Goal: Navigation & Orientation: Find specific page/section

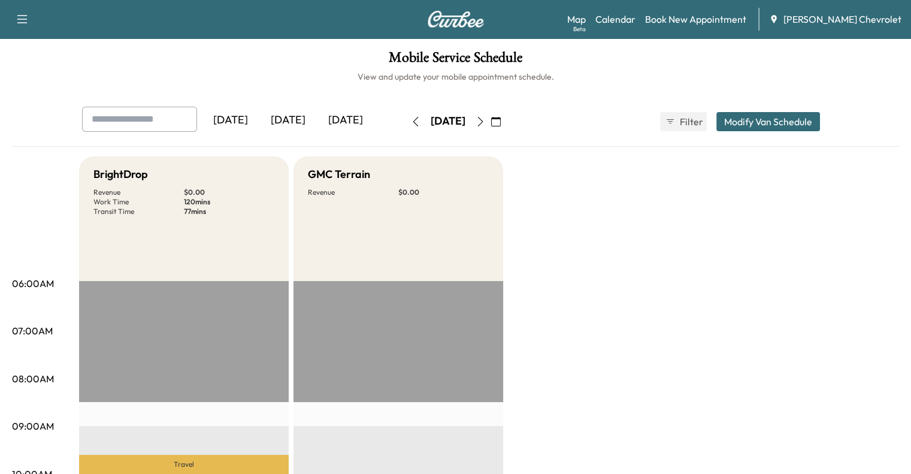
click at [485, 125] on icon "button" at bounding box center [481, 122] width 10 height 10
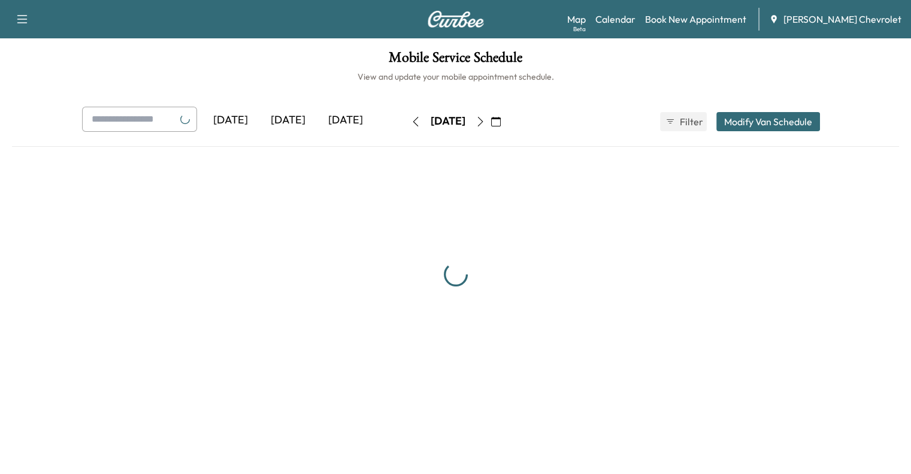
click at [485, 125] on icon "button" at bounding box center [481, 122] width 10 height 10
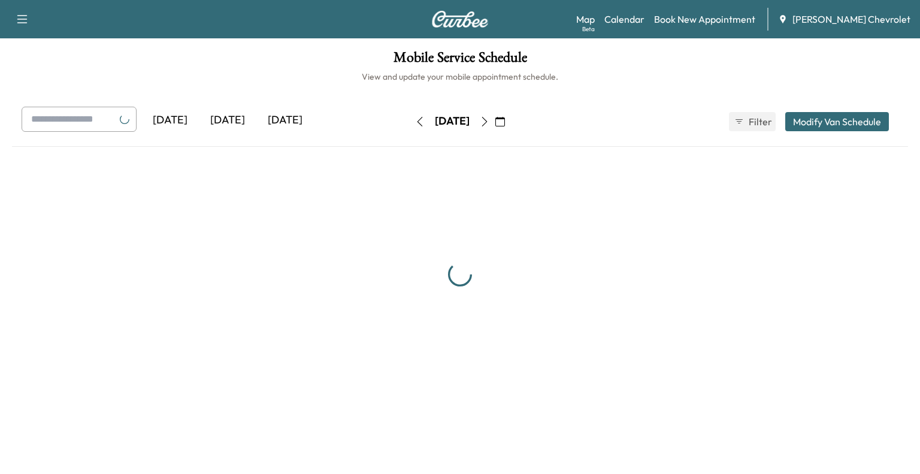
click at [489, 125] on icon "button" at bounding box center [485, 122] width 10 height 10
click at [495, 125] on button "button" at bounding box center [484, 121] width 20 height 19
click at [489, 125] on icon "button" at bounding box center [485, 122] width 10 height 10
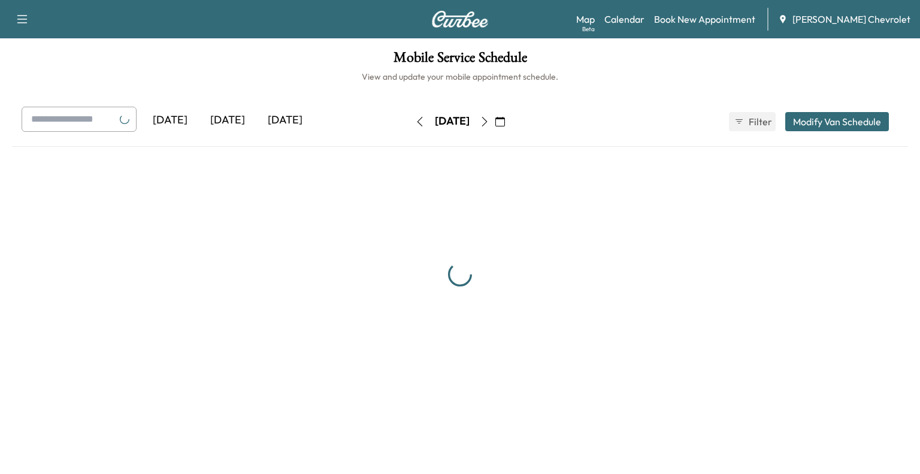
click at [510, 125] on button "button" at bounding box center [500, 121] width 20 height 19
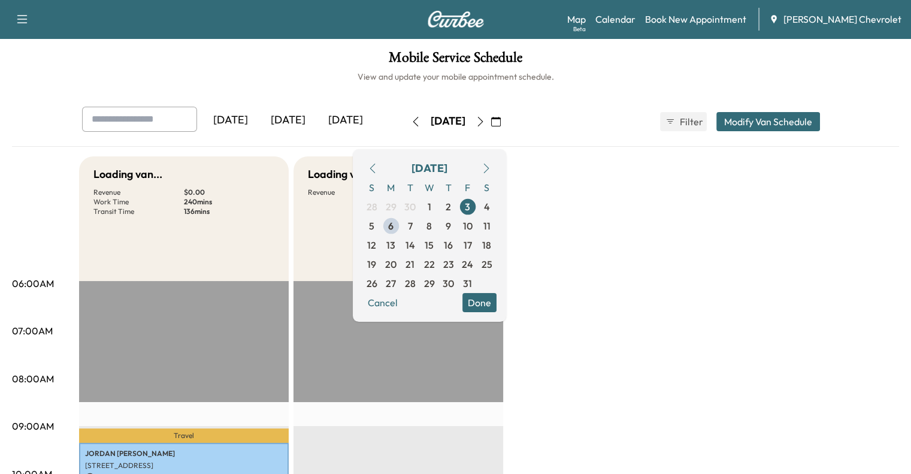
click at [501, 125] on icon "button" at bounding box center [496, 122] width 10 height 10
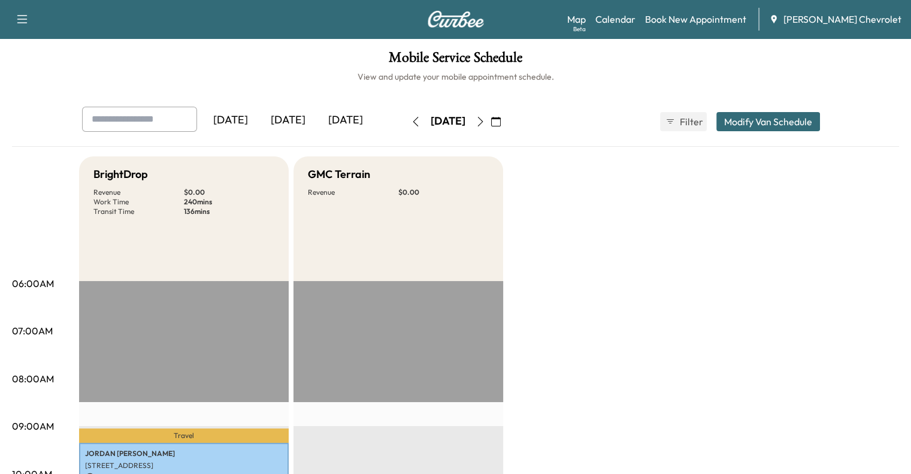
drag, startPoint x: 505, startPoint y: 124, endPoint x: 497, endPoint y: 113, distance: 14.1
click at [491, 113] on button "button" at bounding box center [480, 121] width 20 height 19
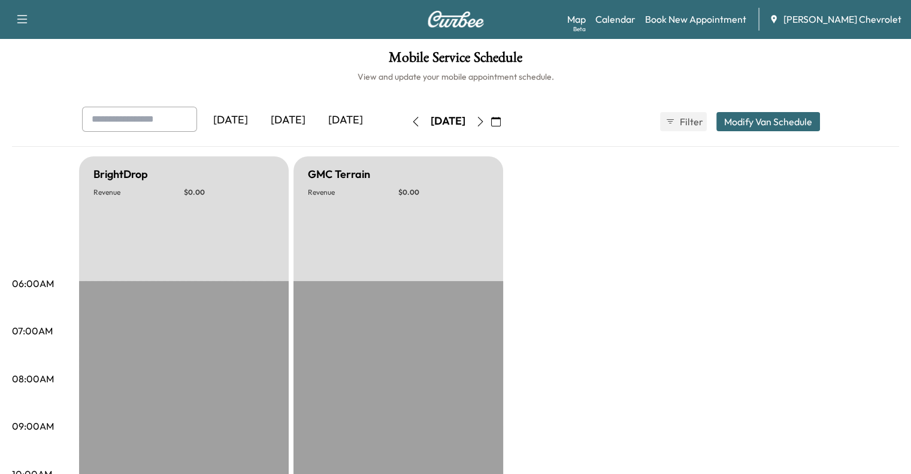
click at [485, 122] on icon "button" at bounding box center [481, 122] width 10 height 10
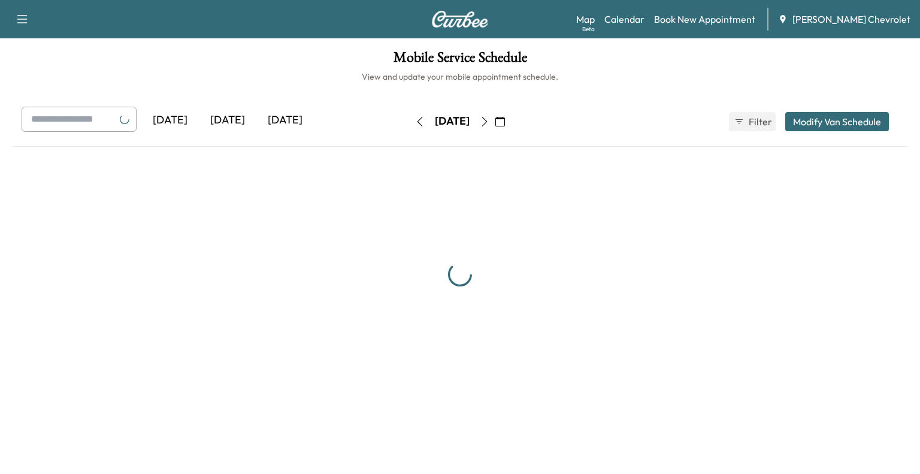
click at [489, 122] on icon "button" at bounding box center [485, 122] width 10 height 10
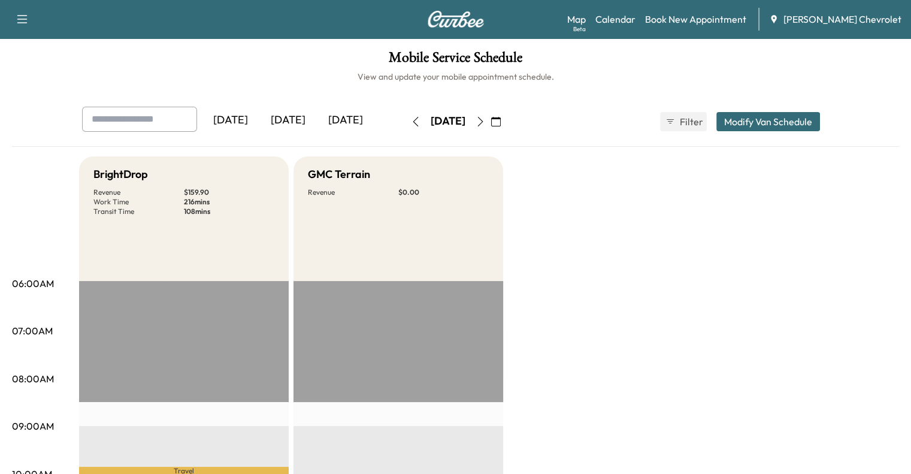
click at [485, 124] on icon "button" at bounding box center [481, 122] width 10 height 10
click at [485, 122] on icon "button" at bounding box center [481, 122] width 10 height 10
click at [491, 117] on button "button" at bounding box center [480, 121] width 20 height 19
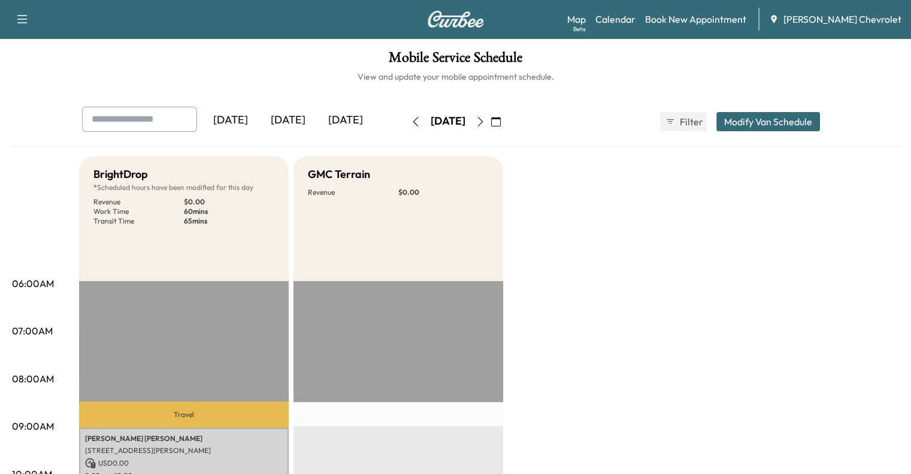
click at [485, 123] on icon "button" at bounding box center [481, 122] width 10 height 10
